Goal: Task Accomplishment & Management: Use online tool/utility

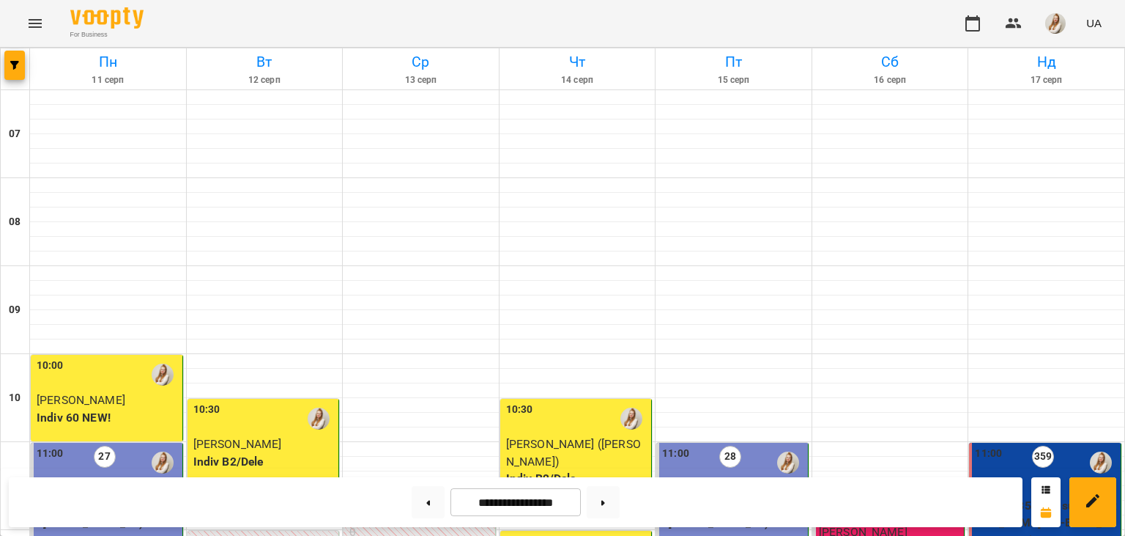
scroll to position [455, 0]
click at [615, 497] on button at bounding box center [603, 502] width 33 height 32
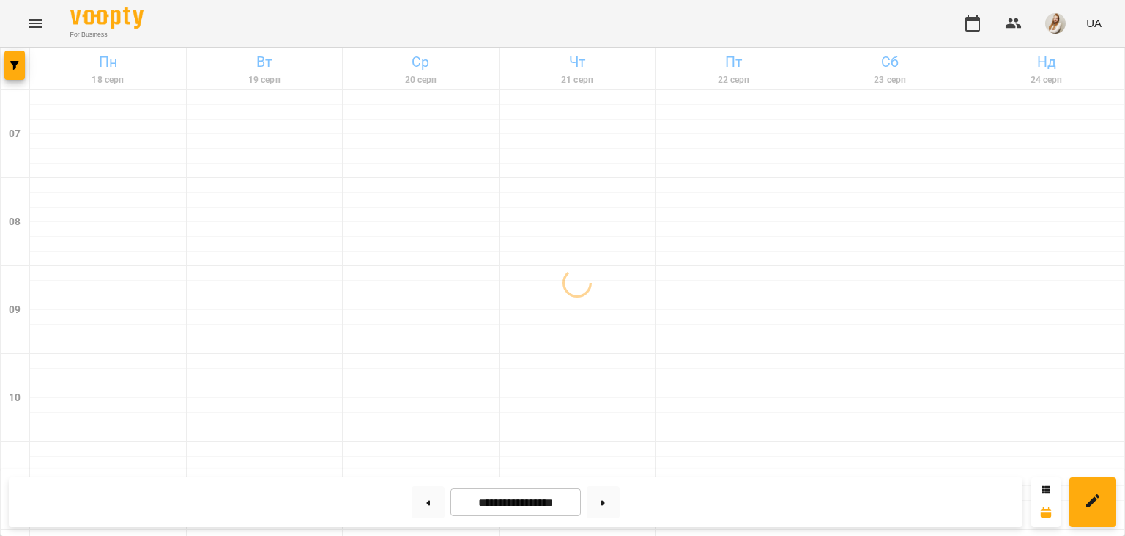
click at [503, 26] on div "For Business UA" at bounding box center [562, 23] width 1125 height 47
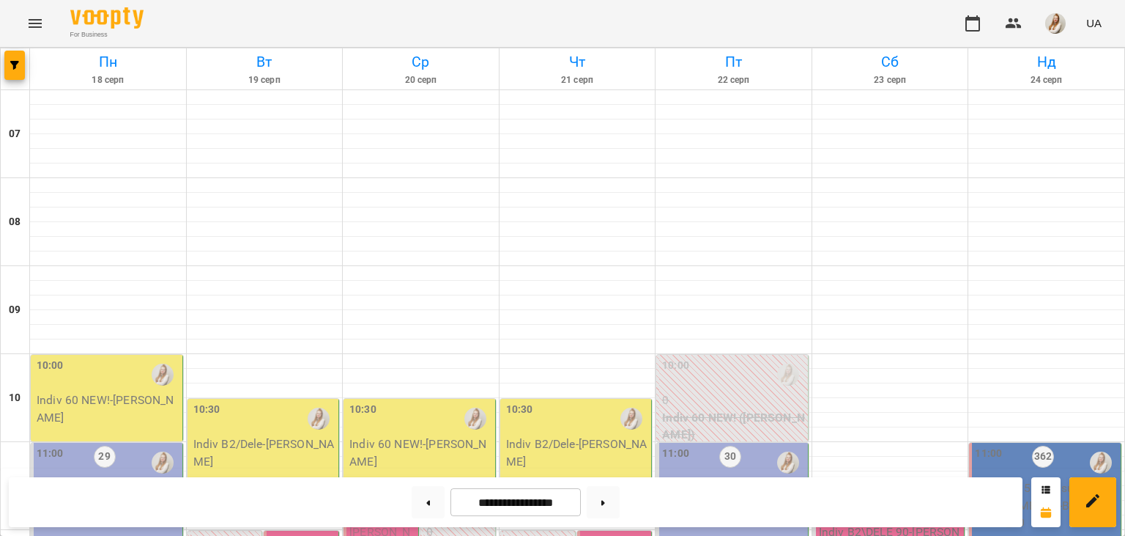
scroll to position [242, 0]
click at [418, 505] on button at bounding box center [428, 502] width 33 height 32
type input "**********"
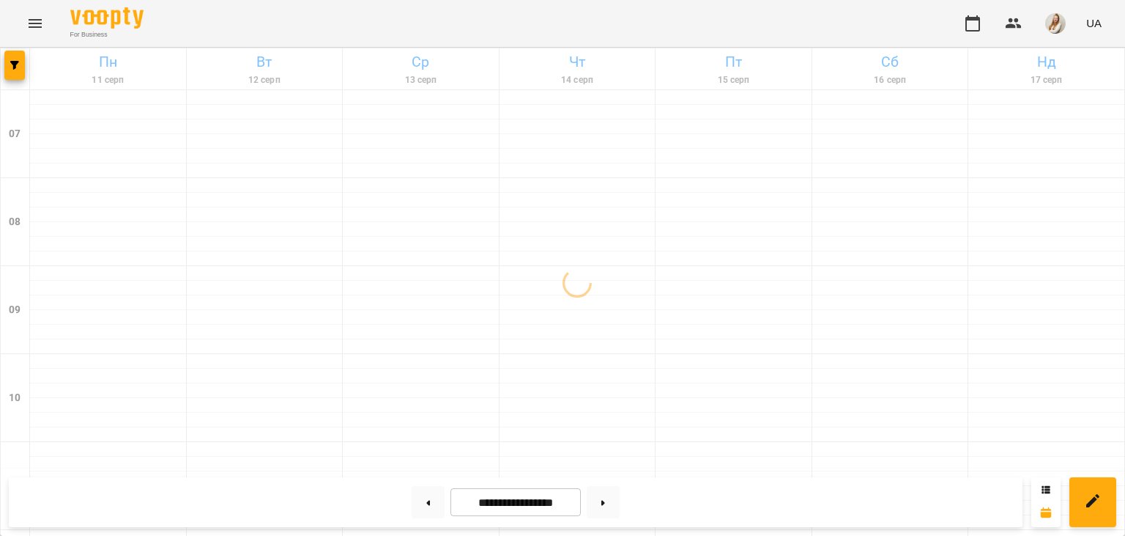
click at [763, 7] on div "For Business UA" at bounding box center [562, 23] width 1125 height 47
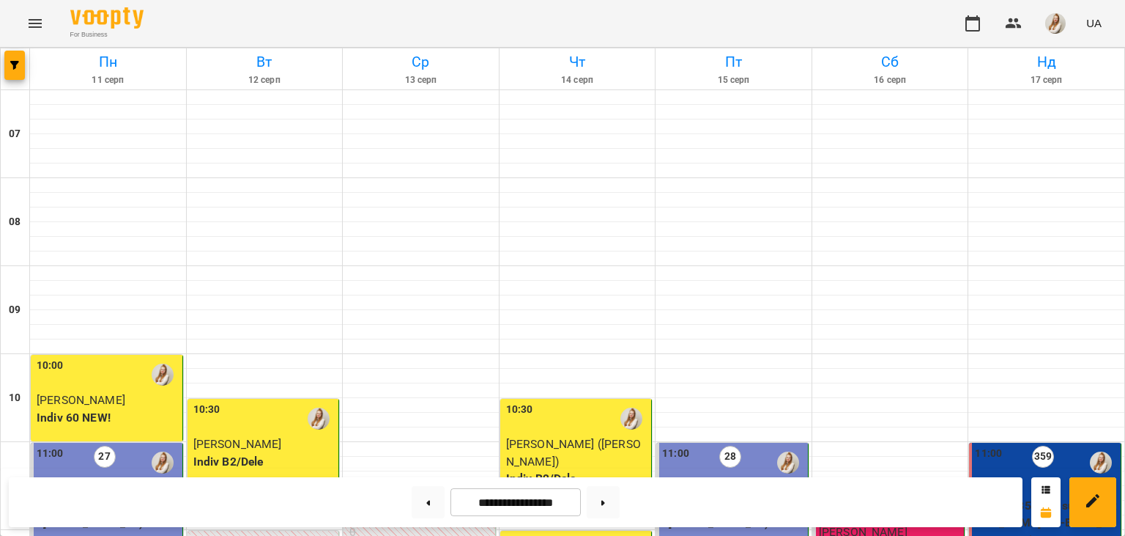
scroll to position [656, 0]
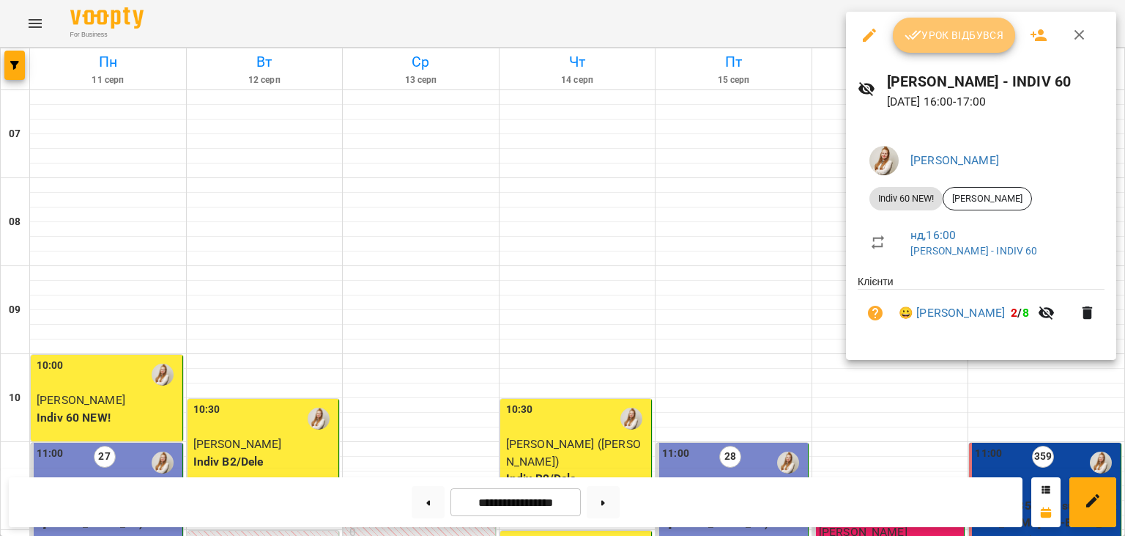
click at [936, 28] on span "Урок відбувся" at bounding box center [955, 35] width 100 height 18
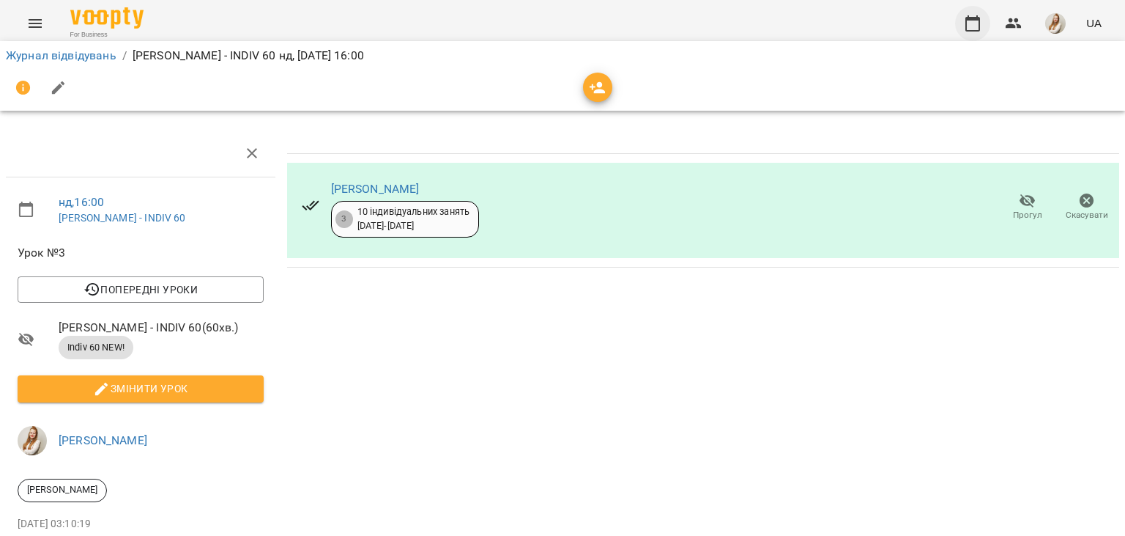
click at [970, 15] on icon "button" at bounding box center [973, 24] width 18 height 18
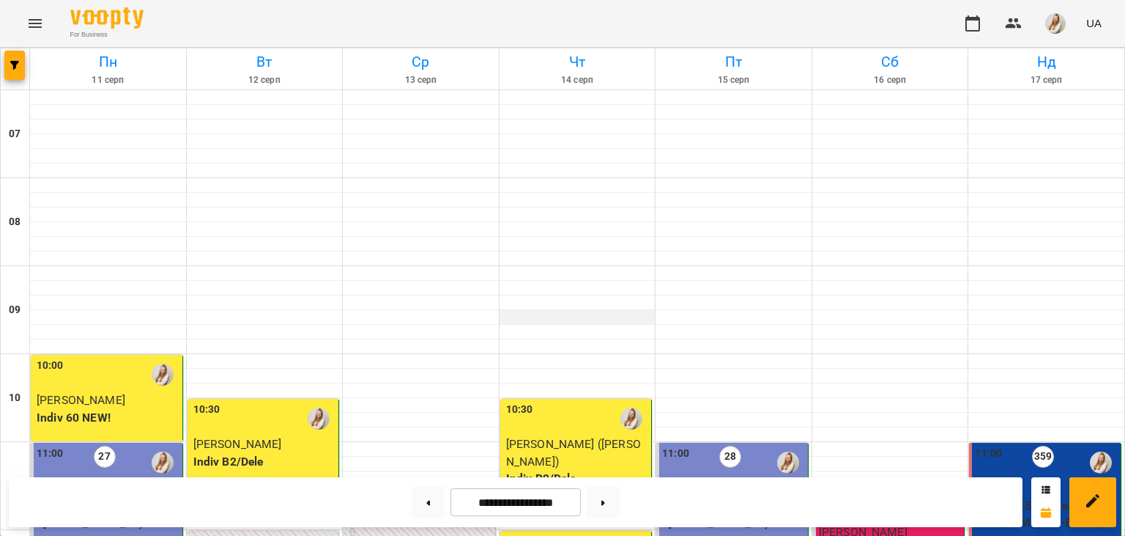
scroll to position [760, 0]
click at [620, 500] on button at bounding box center [603, 502] width 33 height 32
type input "**********"
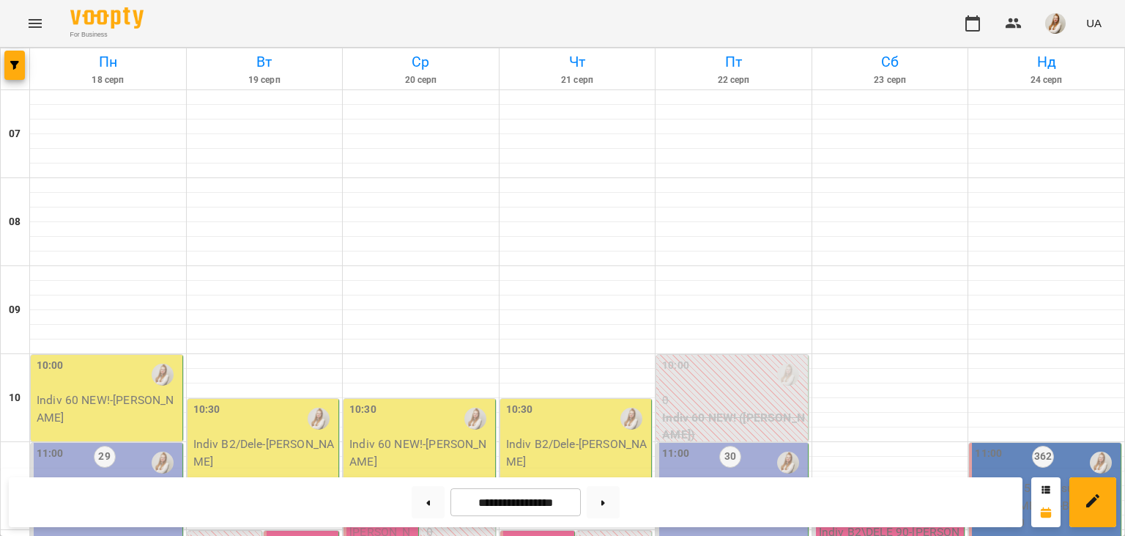
scroll to position [679, 0]
click at [1059, 23] on img "button" at bounding box center [1055, 23] width 21 height 21
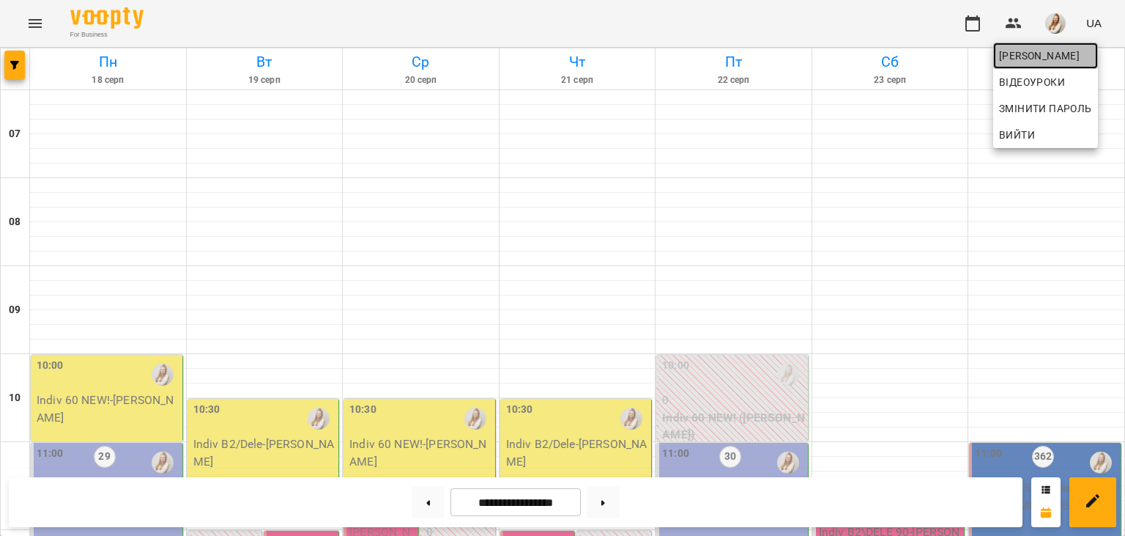
click at [1031, 57] on span "[PERSON_NAME]" at bounding box center [1045, 56] width 93 height 18
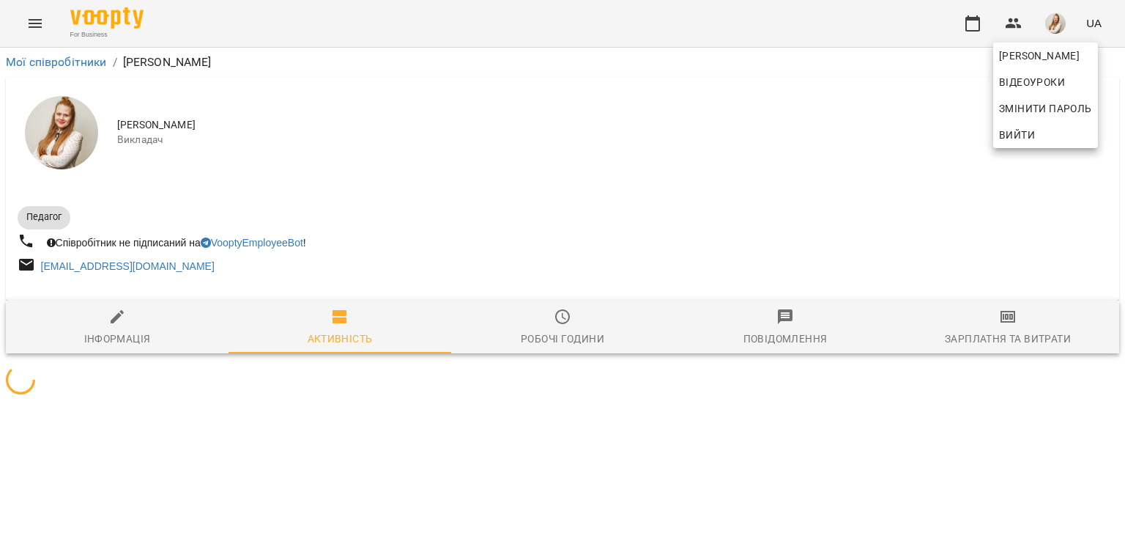
click at [1011, 340] on div at bounding box center [562, 268] width 1125 height 536
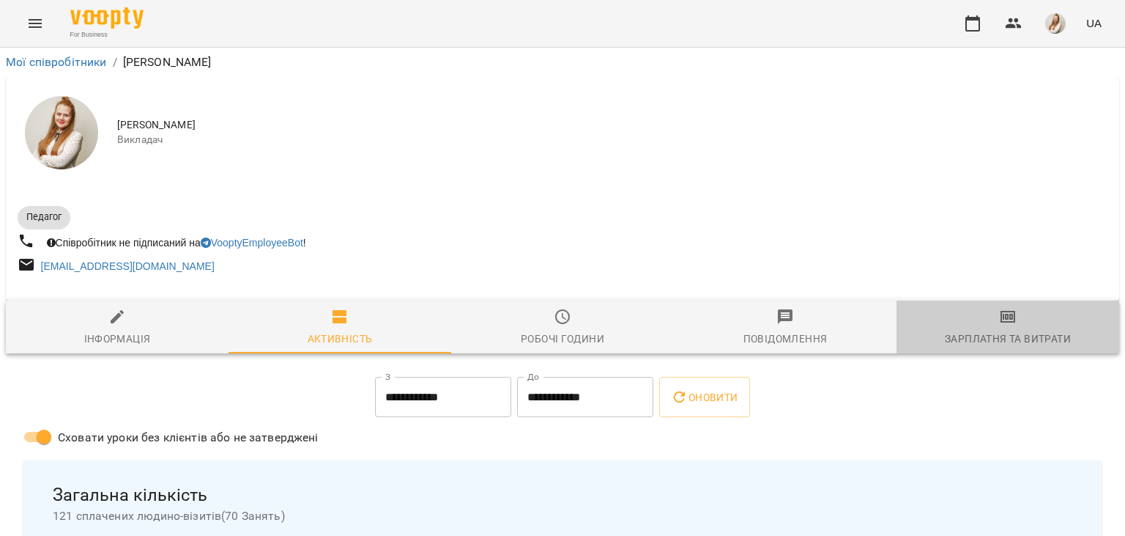
click at [1011, 340] on div "Зарплатня та Витрати" at bounding box center [1008, 339] width 126 height 18
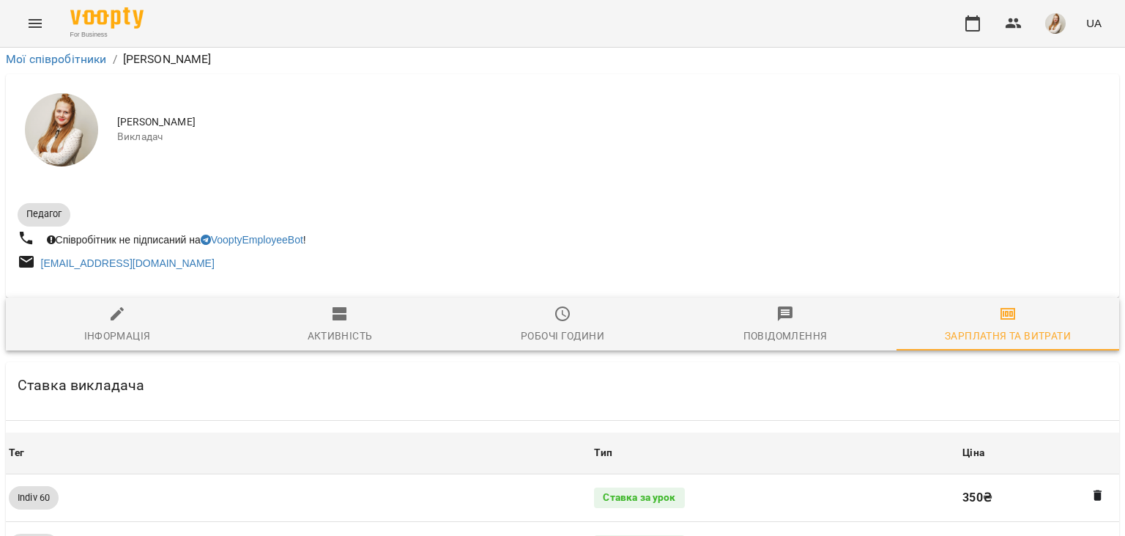
scroll to position [1645, 0]
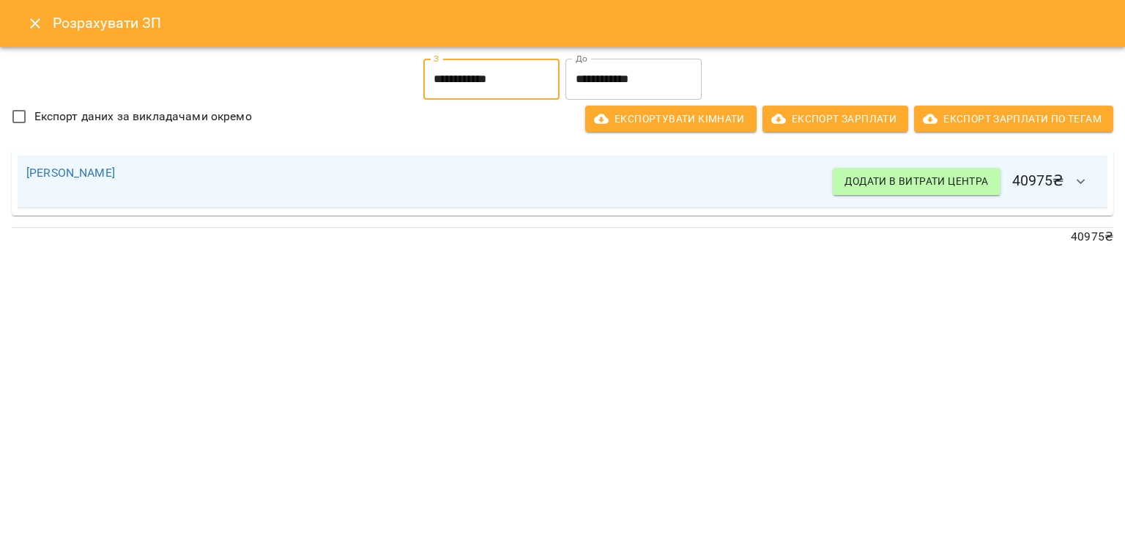
click at [461, 75] on input "**********" at bounding box center [491, 79] width 136 height 41
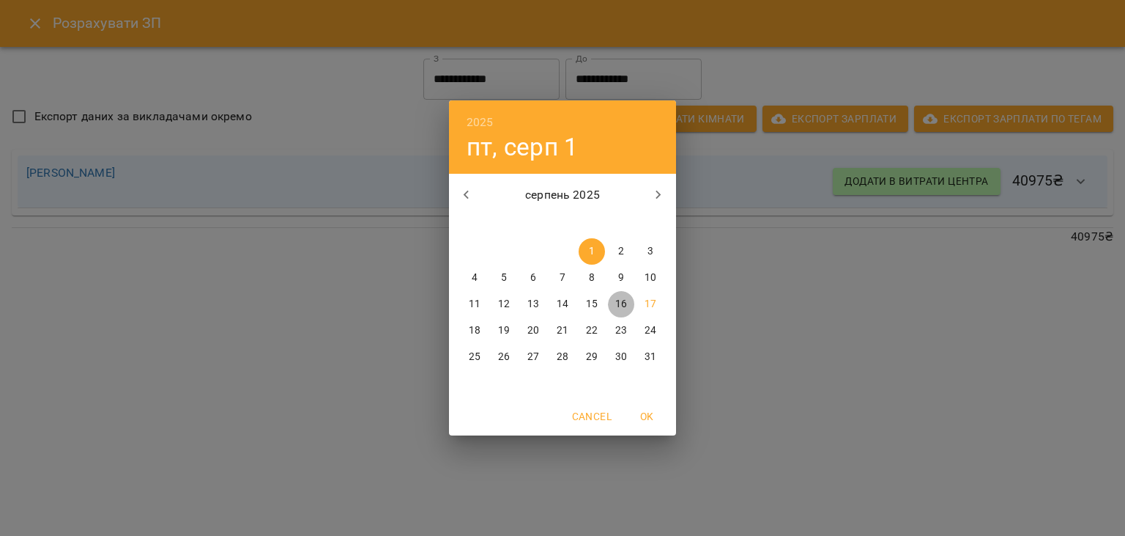
click at [620, 303] on p "16" at bounding box center [621, 304] width 12 height 15
type input "**********"
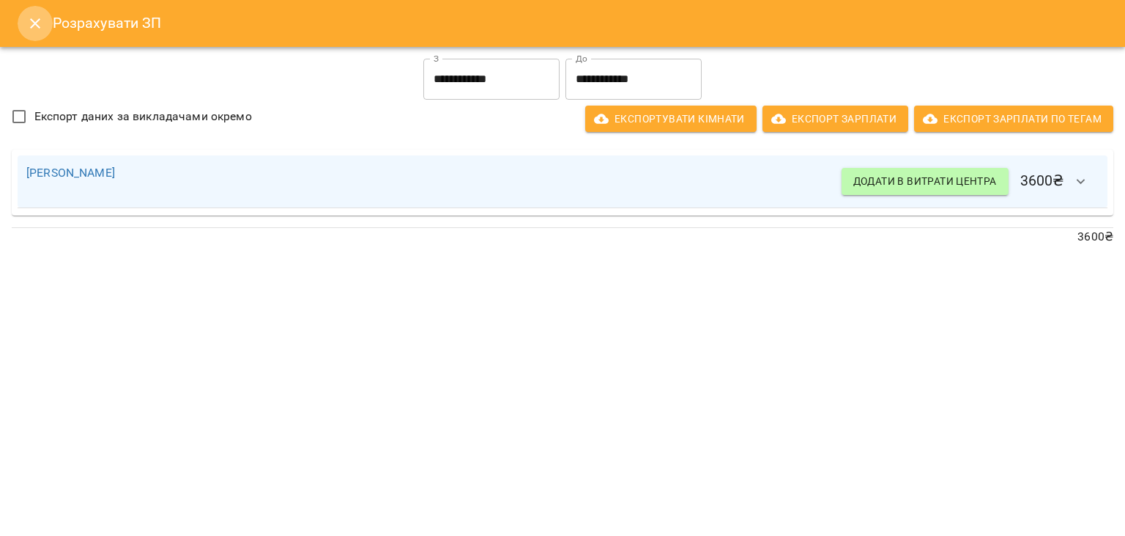
click at [35, 30] on icon "Close" at bounding box center [35, 24] width 18 height 18
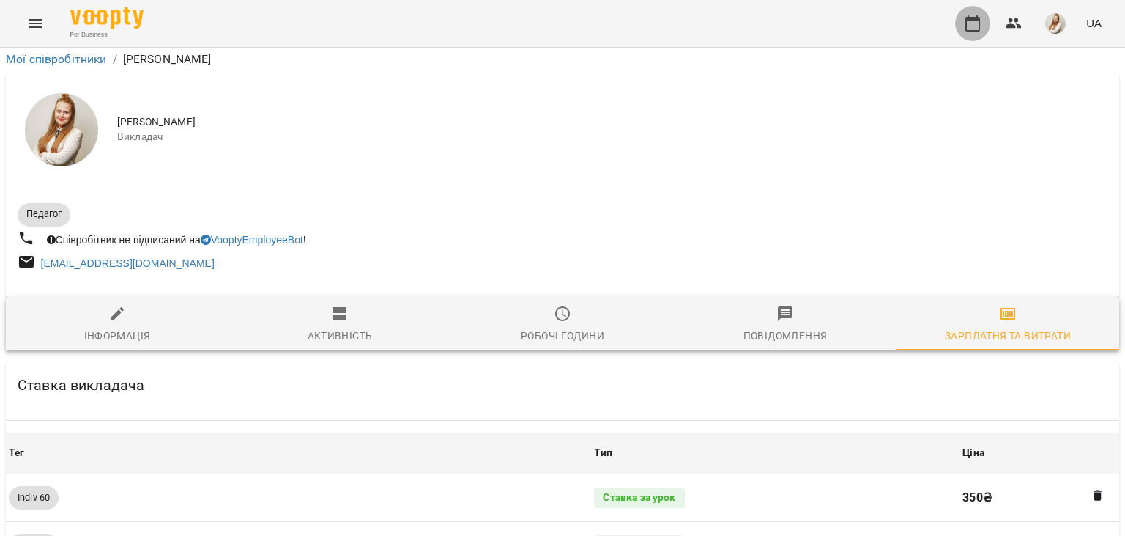
click at [971, 22] on icon "button" at bounding box center [973, 24] width 18 height 18
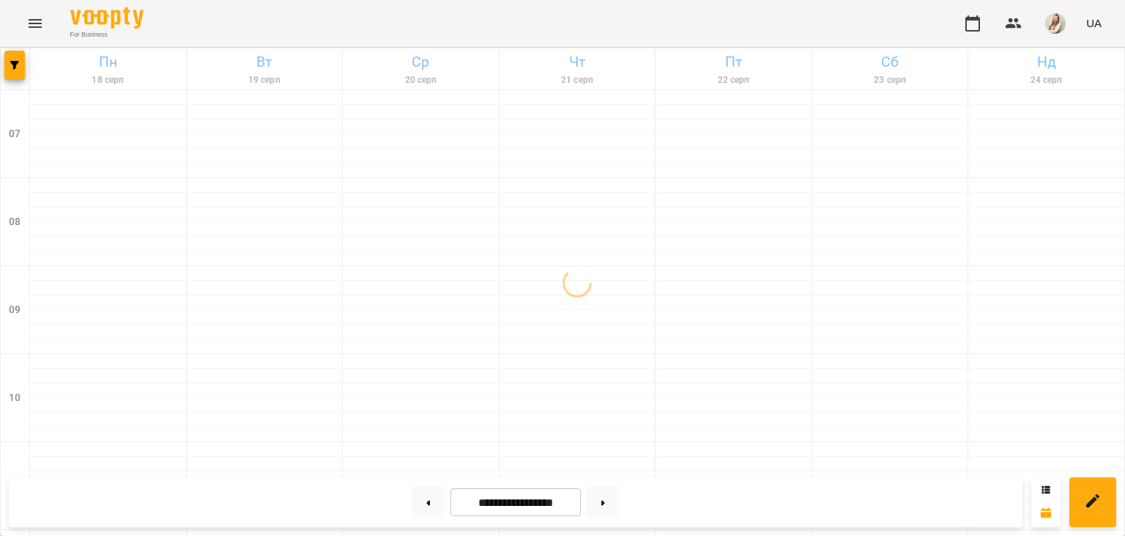
click at [396, 18] on div "For Business UA" at bounding box center [562, 23] width 1125 height 47
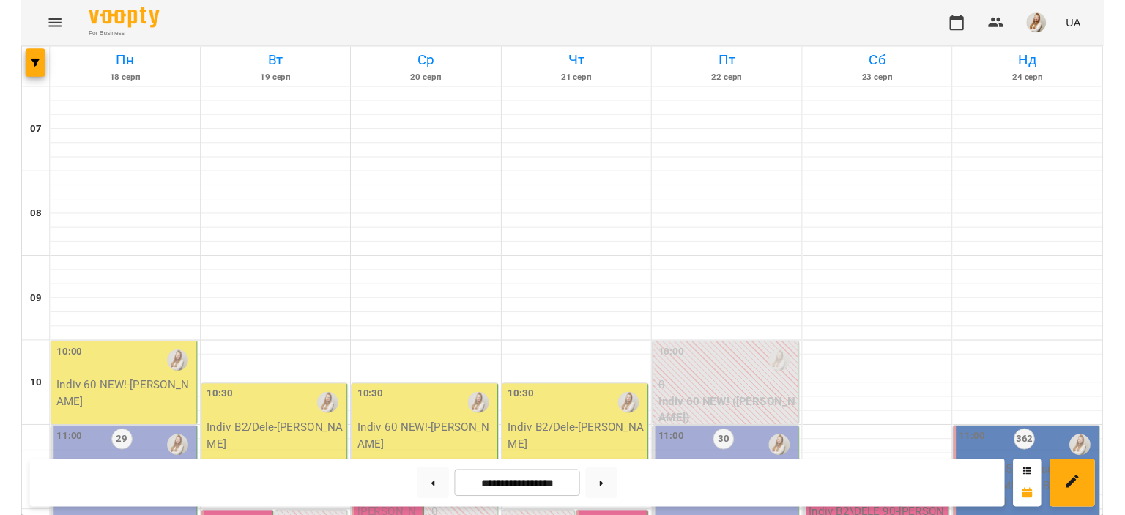
scroll to position [251, 0]
